Goal: Task Accomplishment & Management: Complete application form

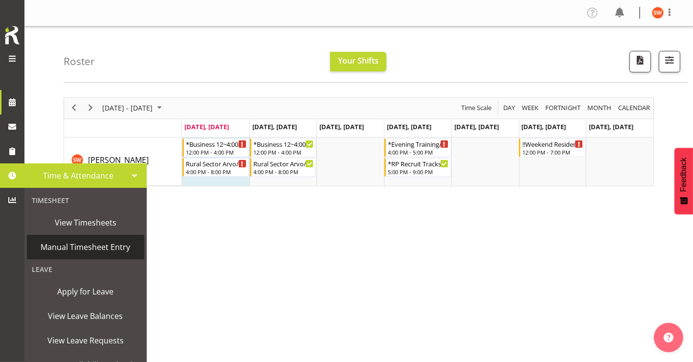
click at [87, 244] on span "Manual Timesheet Entry" at bounding box center [86, 247] width 108 height 15
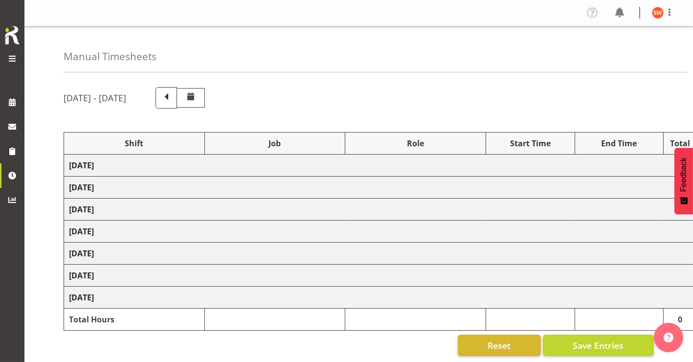
select select "81741"
select select "757"
select select "81741"
select select "10575"
select select "47"
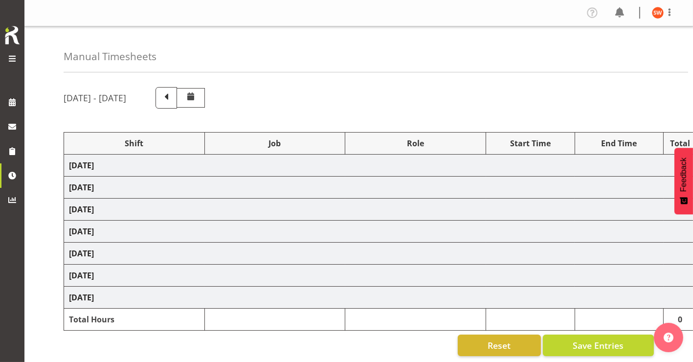
select select "81298"
select select "10587"
select select "47"
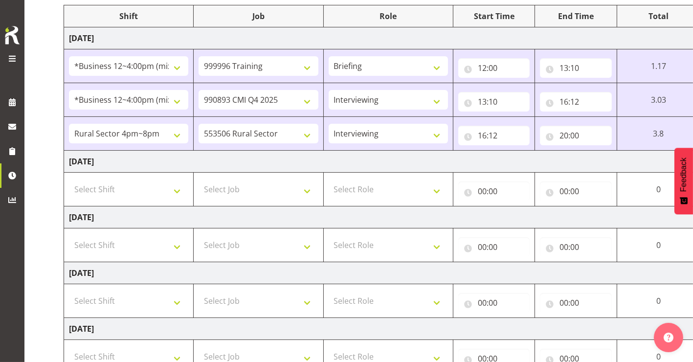
scroll to position [131, 0]
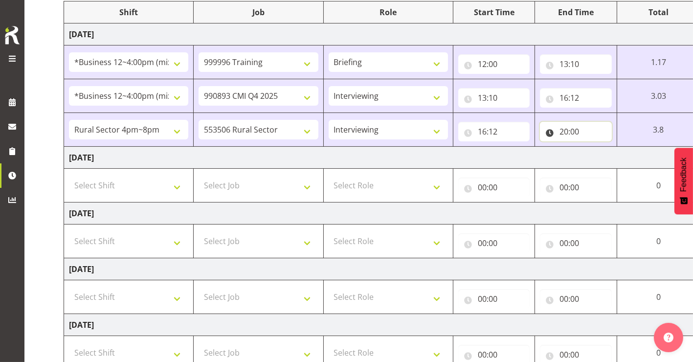
click at [570, 131] on input "20:00" at bounding box center [576, 132] width 72 height 20
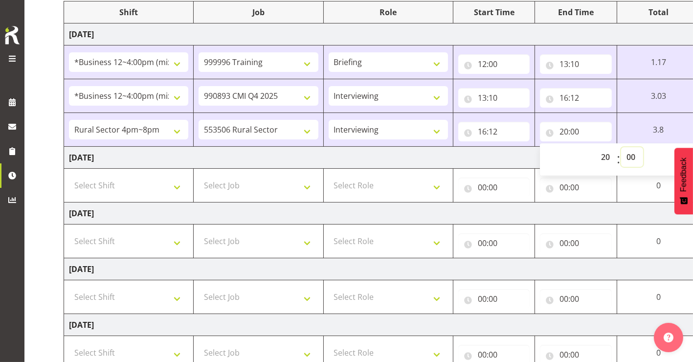
click at [631, 157] on select "00 01 02 03 04 05 06 07 08 09 10 11 12 13 14 15 16 17 18 19 20 21 22 23 24 25 2…" at bounding box center [632, 157] width 22 height 20
select select "10"
click at [643, 147] on select "00 01 02 03 04 05 06 07 08 09 10 11 12 13 14 15 16 17 18 19 20 21 22 23 24 25 2…" at bounding box center [632, 157] width 22 height 20
type input "20:10"
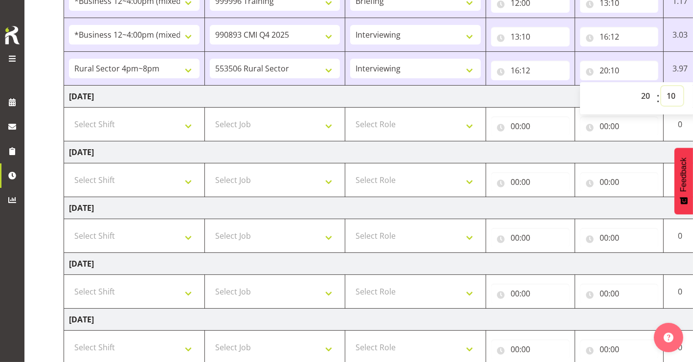
scroll to position [321, 0]
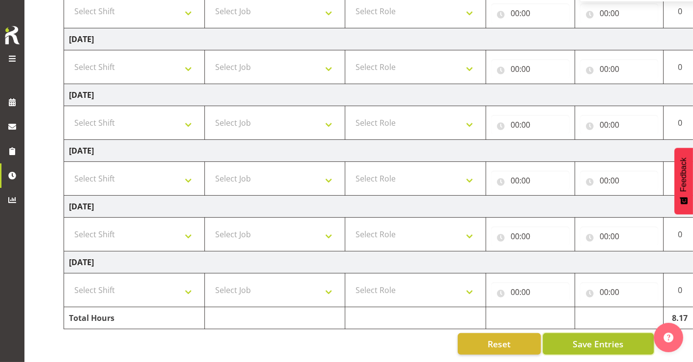
click at [598, 337] on span "Save Entries" at bounding box center [597, 343] width 51 height 13
click at [604, 337] on span "Save Entries" at bounding box center [597, 343] width 51 height 13
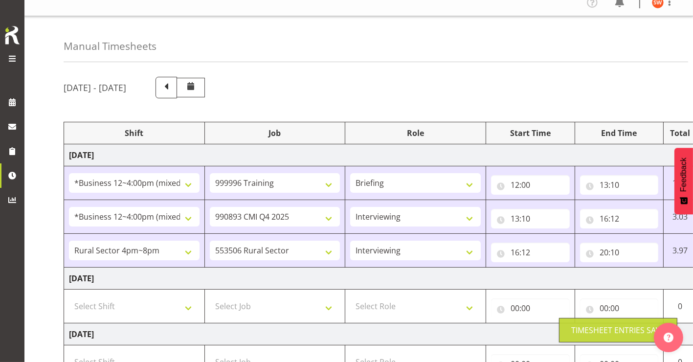
scroll to position [0, 0]
